Goal: Check status: Check status

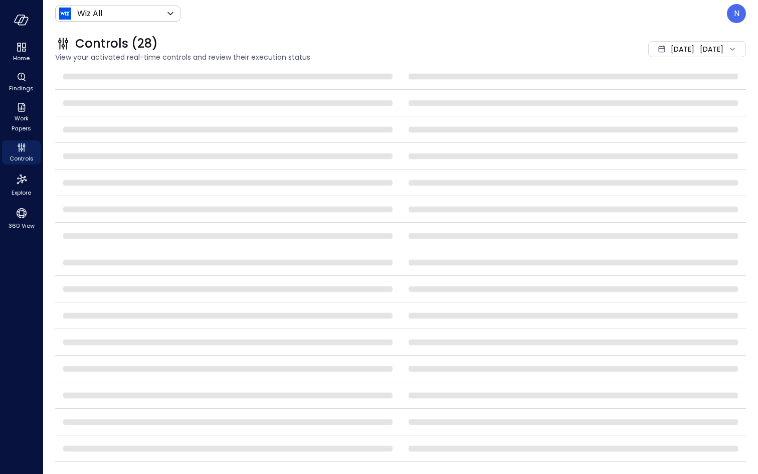
scroll to position [287, 0]
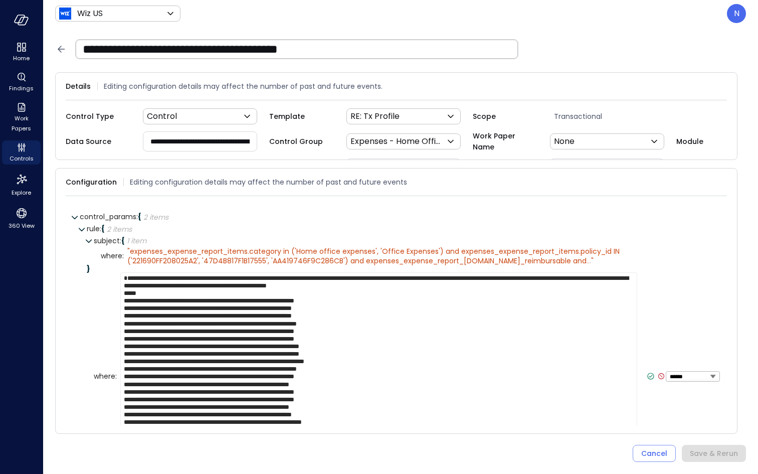
scroll to position [36, 0]
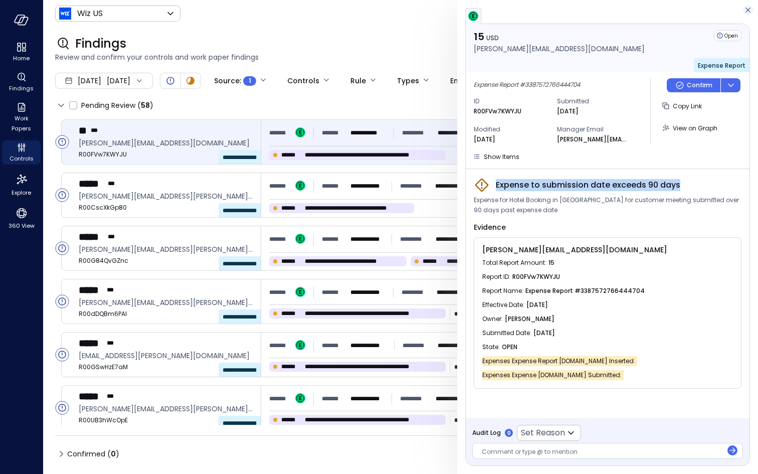
click at [748, 10] on icon "button" at bounding box center [748, 10] width 5 height 5
